Goal: Navigation & Orientation: Find specific page/section

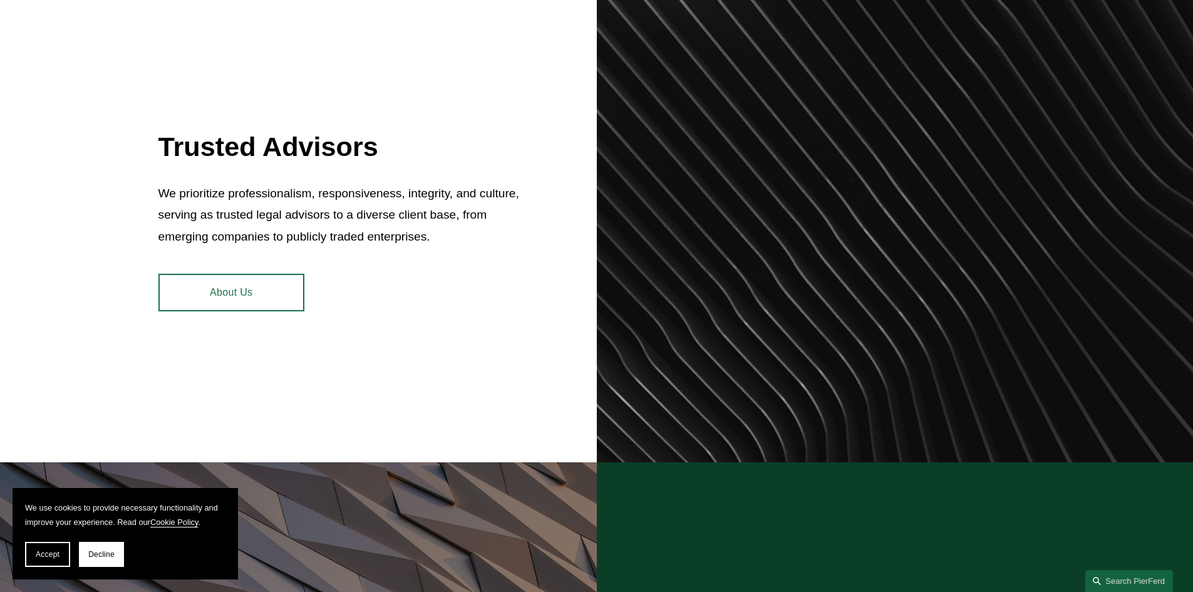
scroll to position [564, 0]
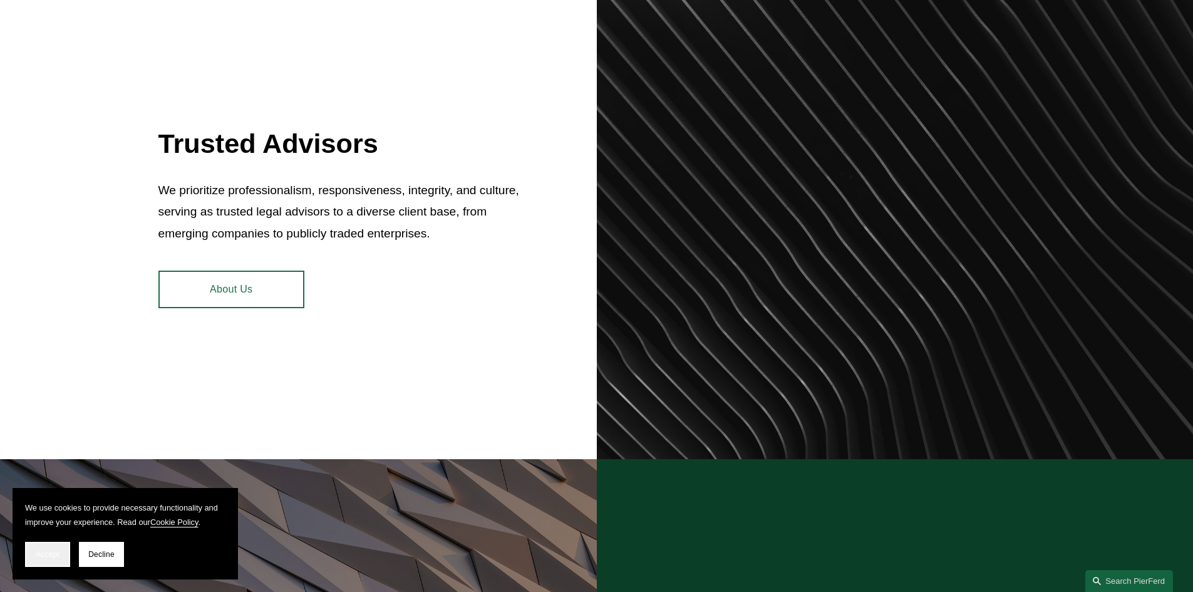
click at [55, 555] on span "Accept" at bounding box center [48, 554] width 24 height 9
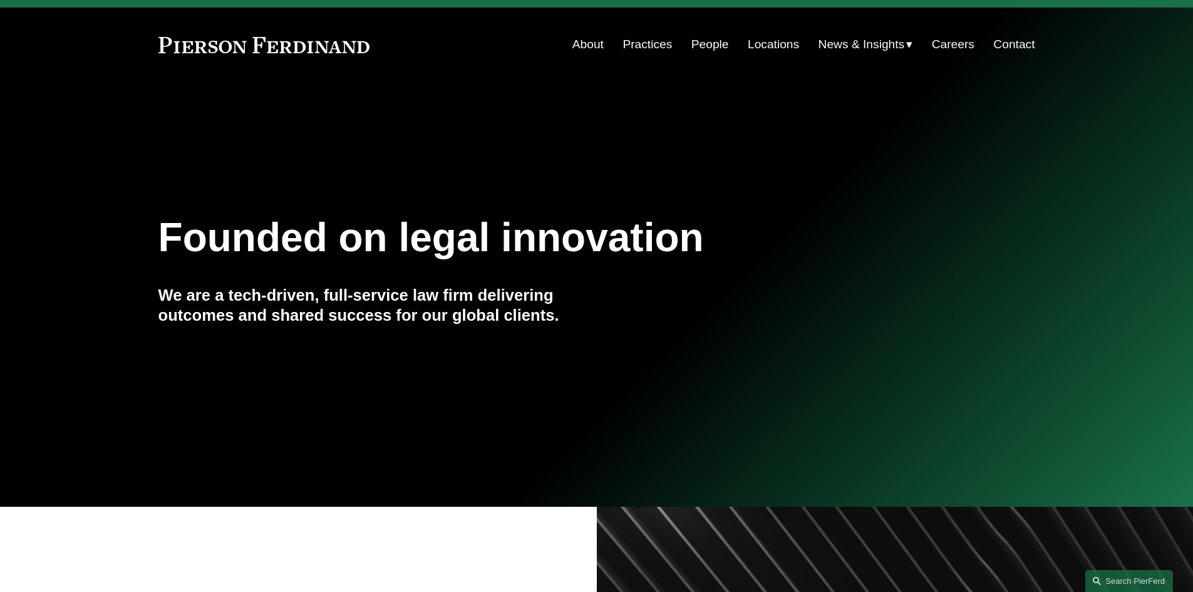
scroll to position [0, 0]
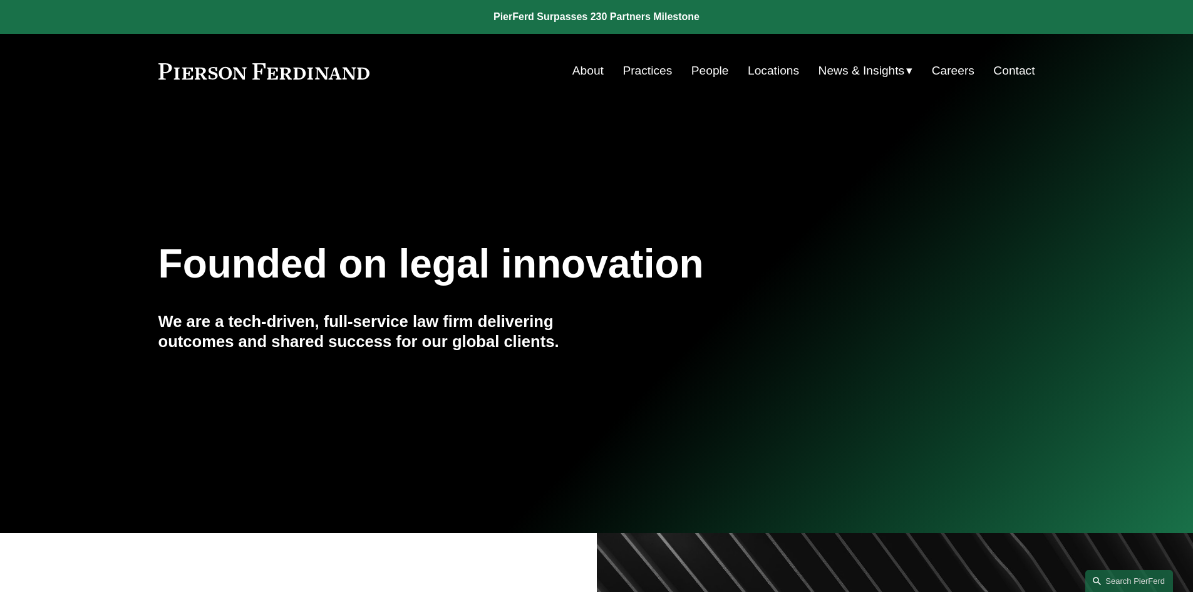
click at [575, 65] on link "About" at bounding box center [587, 71] width 31 height 24
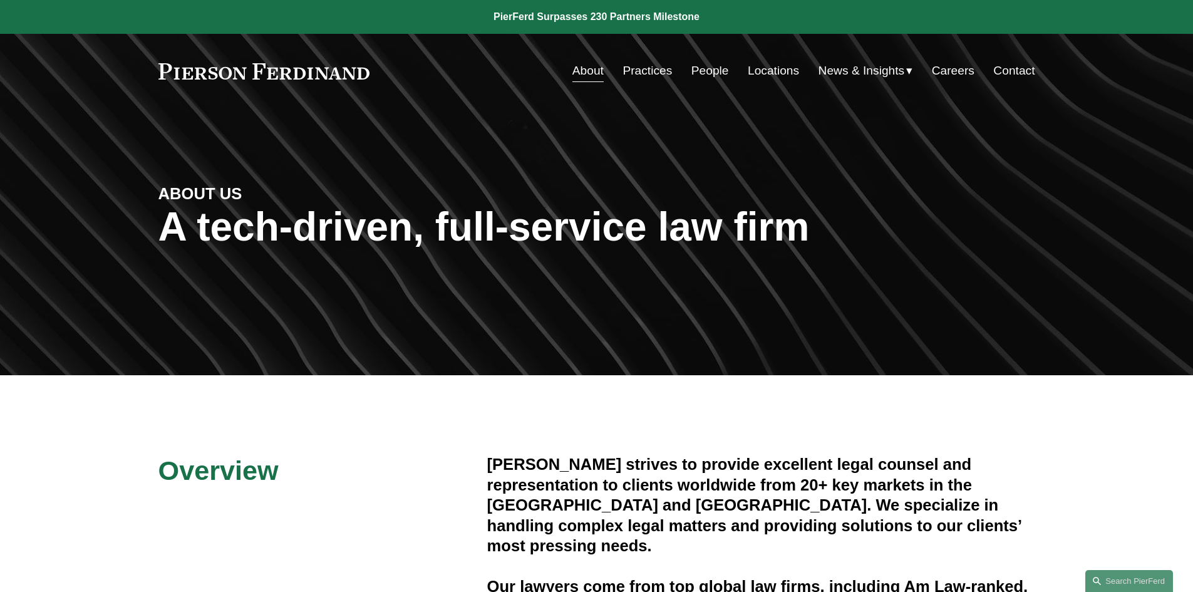
click at [0, 0] on span "Insights" at bounding box center [0, 0] width 0 height 0
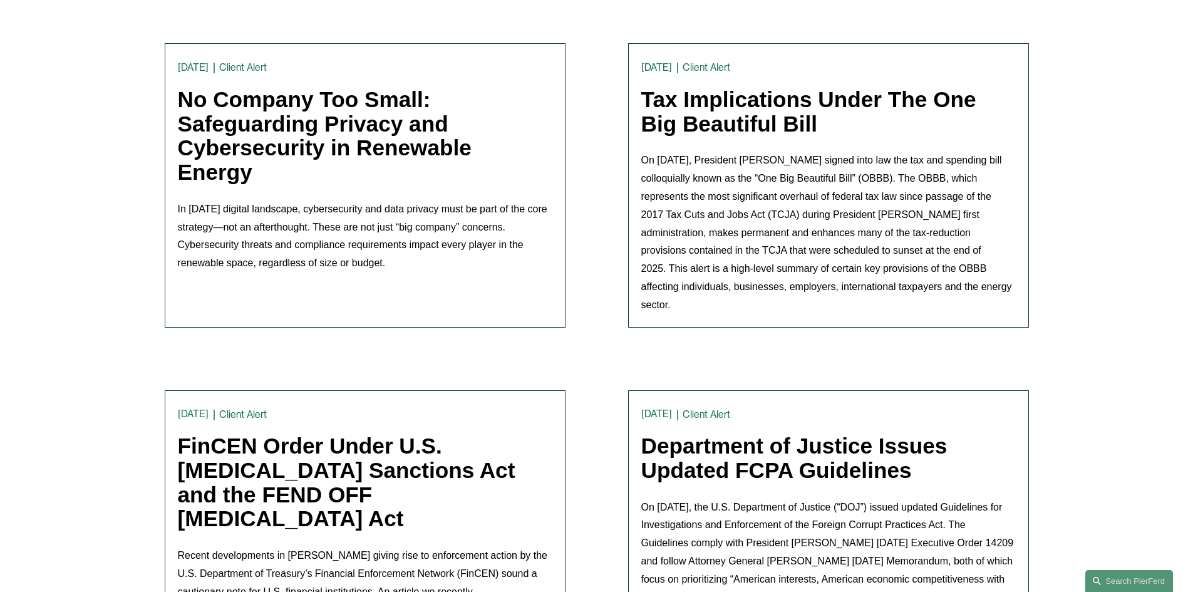
scroll to position [438, 0]
